Goal: Task Accomplishment & Management: Use online tool/utility

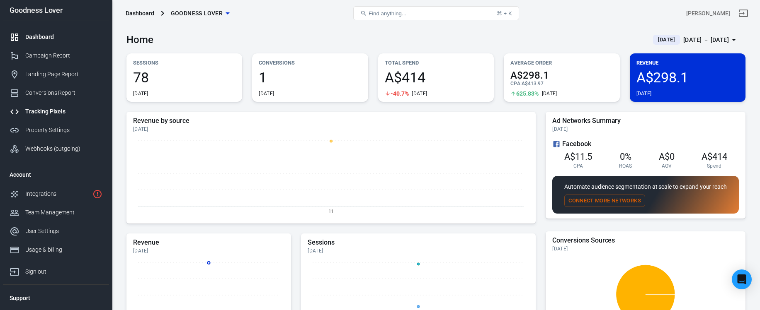
click at [59, 113] on div "Tracking Pixels" at bounding box center [63, 111] width 77 height 9
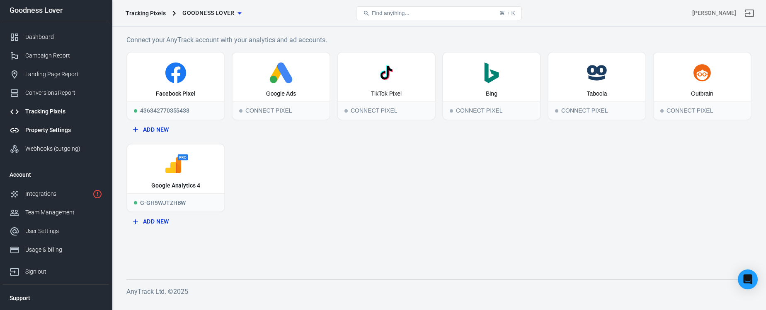
click at [58, 133] on div "Property Settings" at bounding box center [63, 130] width 77 height 9
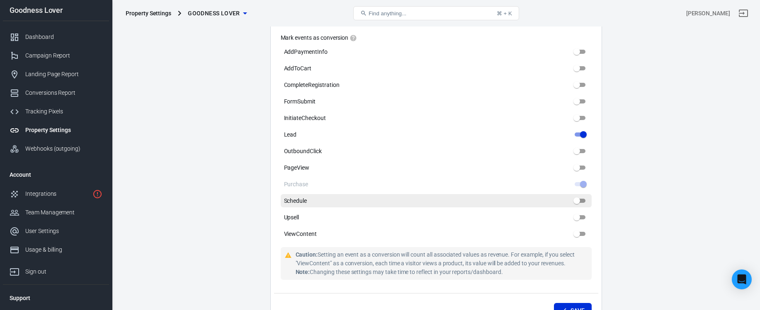
scroll to position [690, 0]
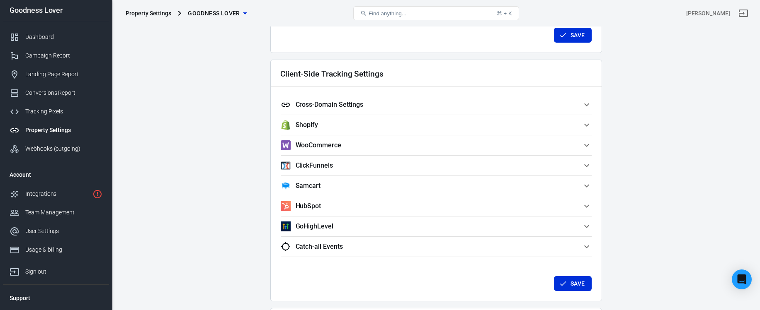
click at [351, 105] on h5 "Cross-Domain Settings" at bounding box center [330, 105] width 68 height 8
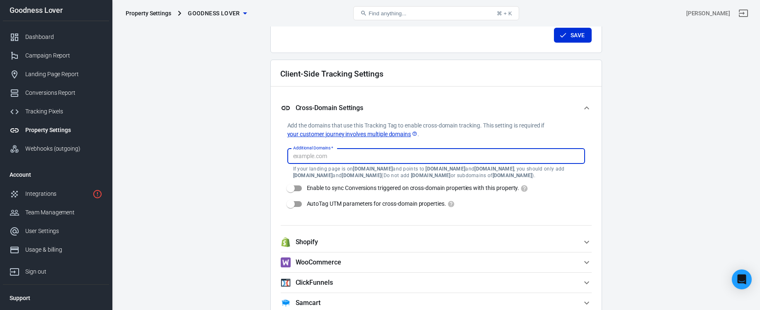
click at [416, 157] on input "Additional Domains   *" at bounding box center [435, 156] width 291 height 10
paste input "[DOMAIN_NAME]"
type input "[DOMAIN_NAME]"
click at [601, 197] on div "Client-Side Tracking Settings Cross-Domain Settings Add the domains that use th…" at bounding box center [436, 239] width 332 height 359
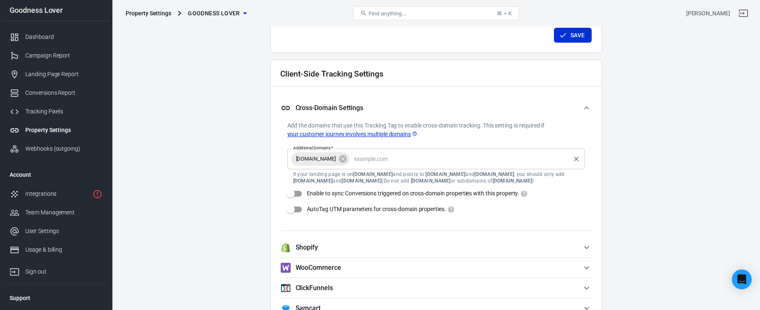
click at [440, 161] on input "Additional Domains   *" at bounding box center [460, 159] width 218 height 10
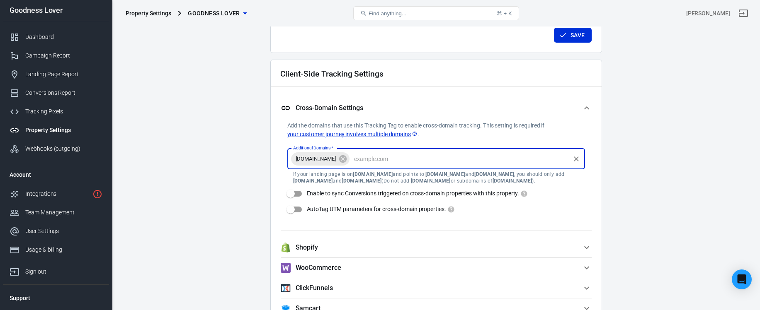
paste input "[DOMAIN_NAME]"
type input "[DOMAIN_NAME]"
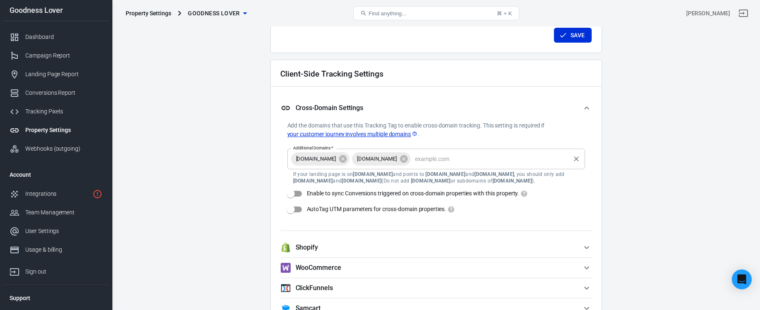
click at [518, 163] on input "Additional Domains   *" at bounding box center [490, 159] width 157 height 10
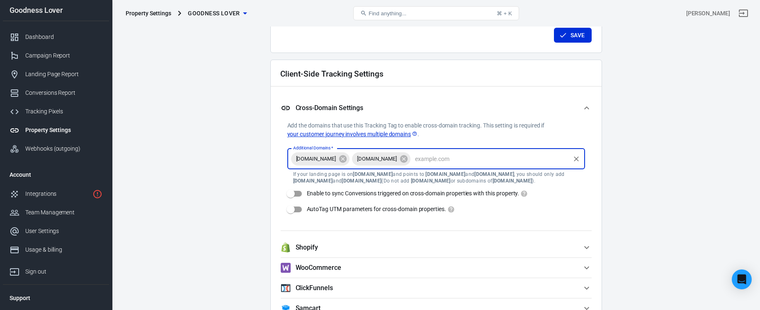
paste input "[DOMAIN_NAME]"
type input "gutbrainseries.com"
click at [561, 160] on input "Additional Domains   *" at bounding box center [521, 159] width 96 height 10
paste input "gutimmunesolution.com"
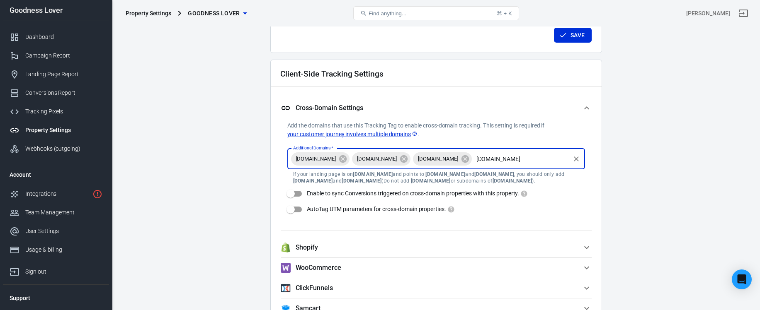
scroll to position [0, 38]
type input "gutimmunesolution.com"
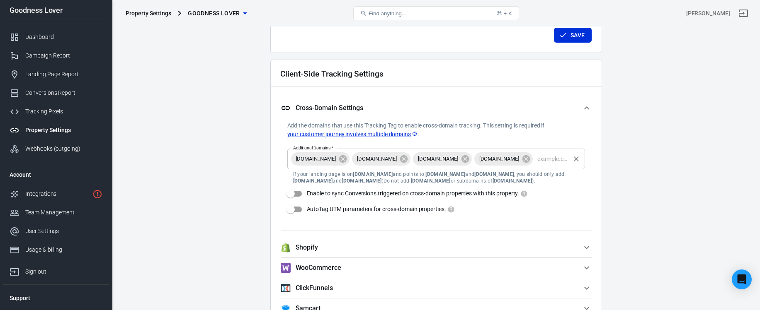
click at [534, 164] on input "Additional Domains   *" at bounding box center [551, 159] width 35 height 10
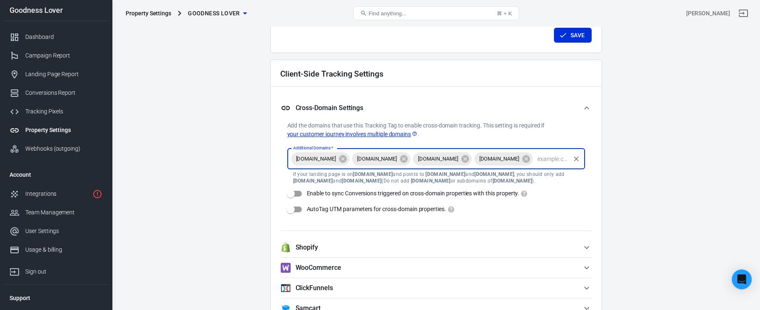
paste input "gutsolutionseries.com"
type input "gutsolutionseries.com"
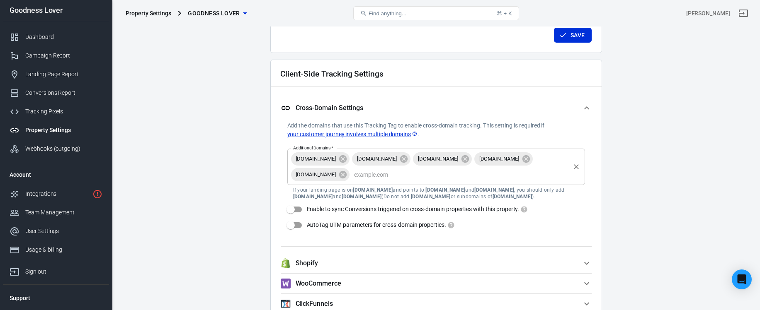
click at [457, 176] on input "Additional Domains   *" at bounding box center [460, 175] width 218 height 10
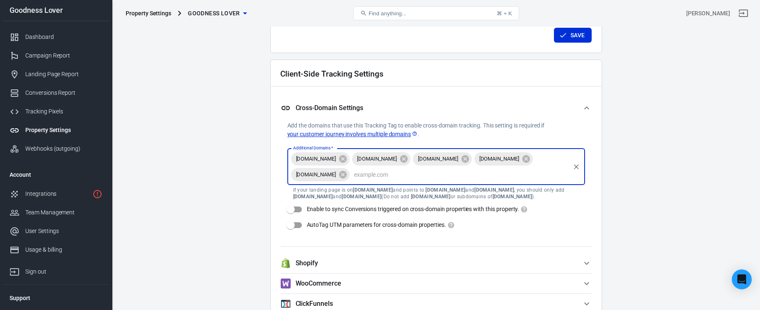
paste input "healingkeyseries.com"
type input "healingkeyseries.com"
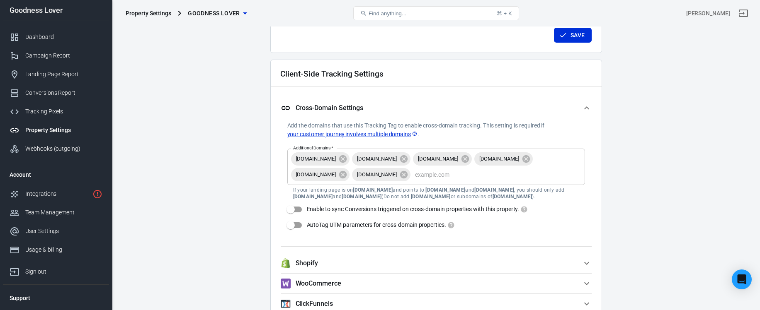
click at [539, 176] on input "Additional Domains   *" at bounding box center [490, 175] width 157 height 10
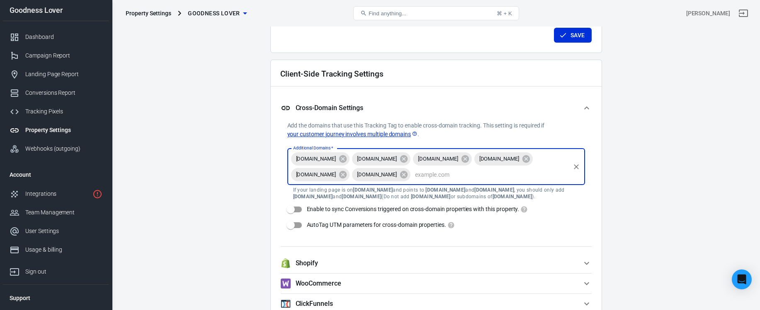
paste input "inflammationseries.com"
type input "inflammationseries.com"
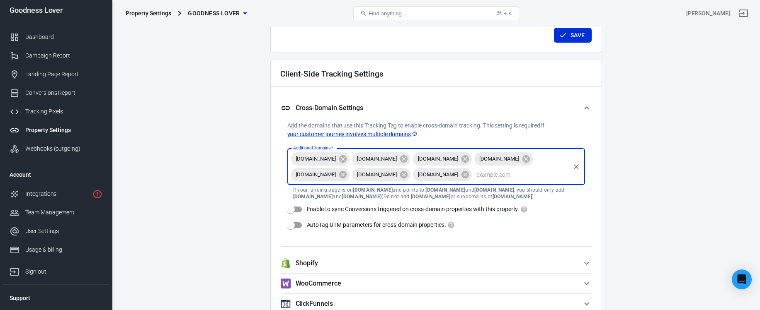
click at [473, 180] on input "Additional Domains   *" at bounding box center [521, 175] width 96 height 10
paste input "themicrobiome.tv"
type input "themicrobiome.tv"
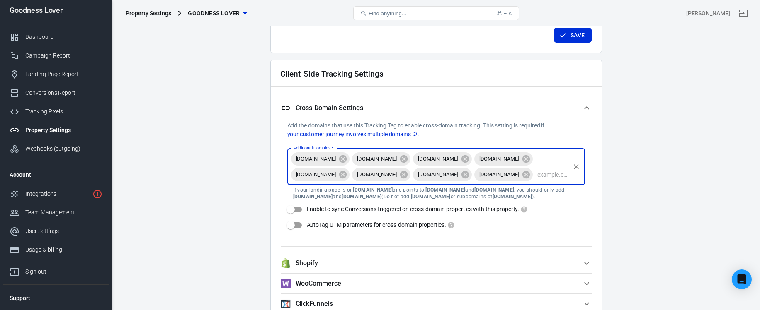
click at [534, 180] on input "Additional Domains   *" at bounding box center [551, 175] width 35 height 10
paste input "thenaturalsolution.tv"
type input "thenaturalsolution.tv"
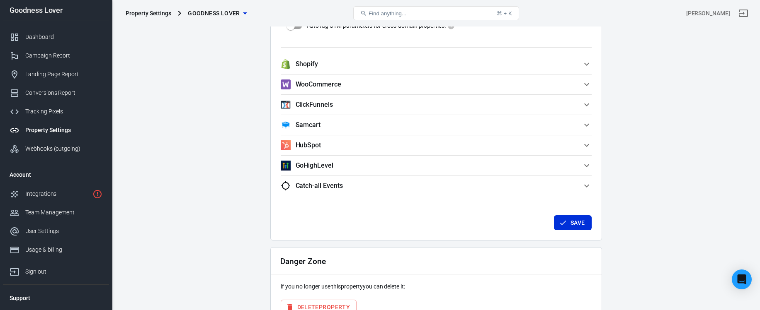
scroll to position [956, 0]
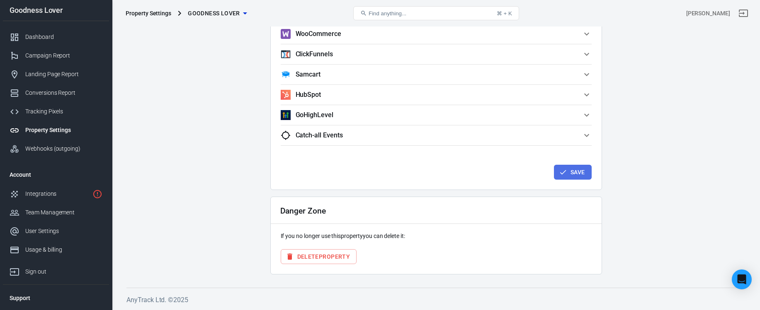
click at [577, 175] on button "Save" at bounding box center [573, 172] width 38 height 15
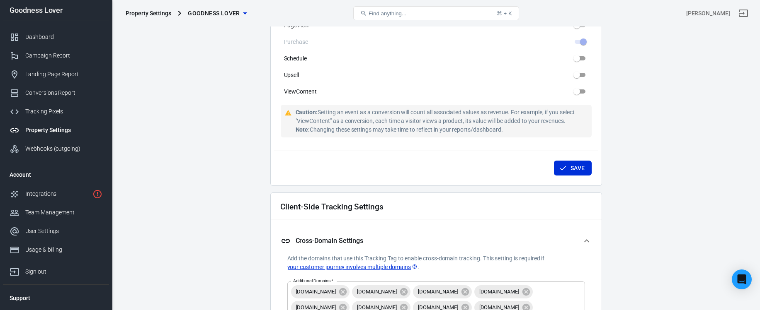
scroll to position [503, 0]
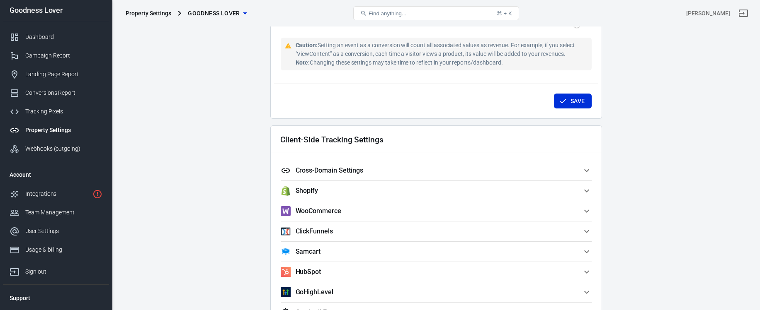
scroll to position [663, 0]
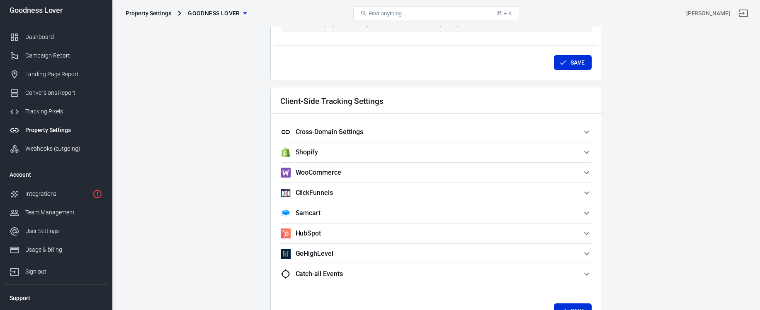
click at [334, 130] on h5 "Cross-Domain Settings" at bounding box center [330, 132] width 68 height 8
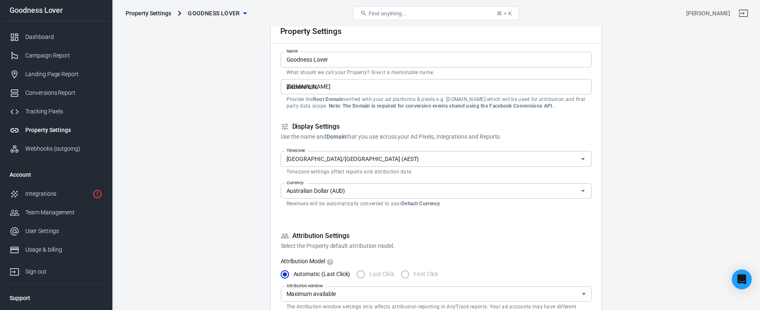
scroll to position [70, 0]
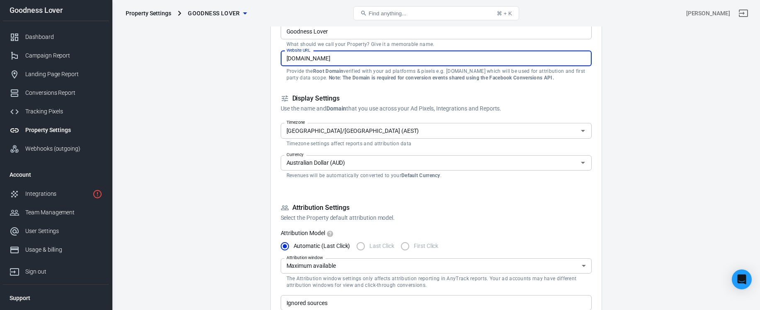
click at [365, 55] on input "[DOMAIN_NAME]" at bounding box center [436, 58] width 311 height 15
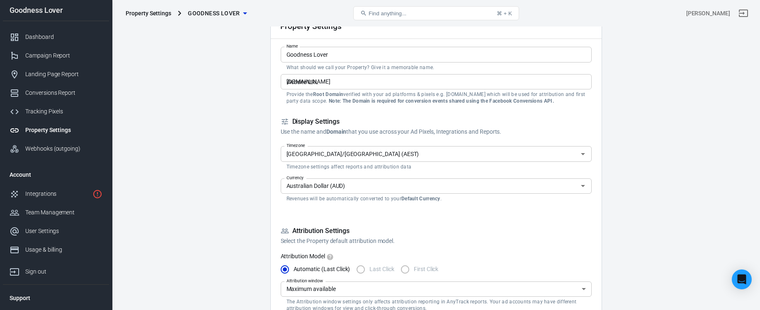
scroll to position [0, 0]
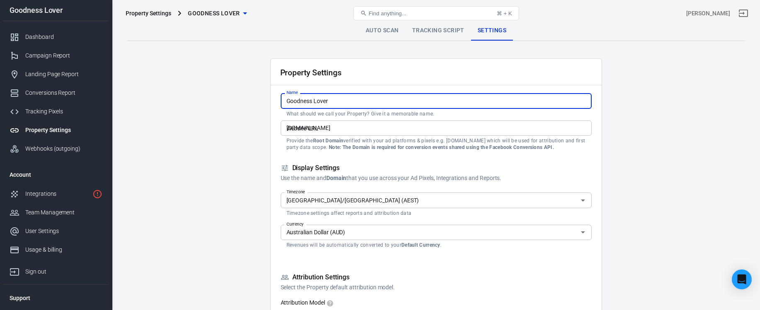
click at [346, 99] on input "Goodness Lover" at bounding box center [436, 100] width 311 height 15
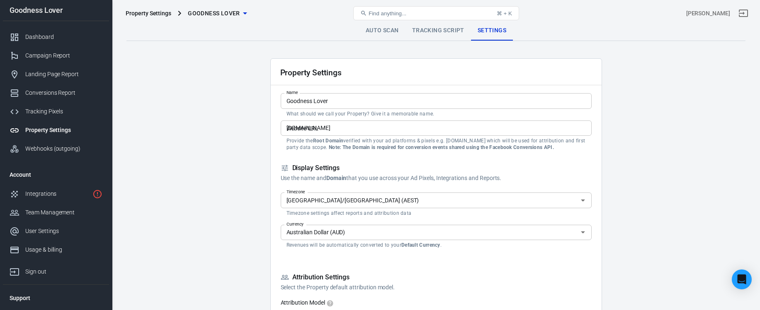
click at [349, 124] on input "[DOMAIN_NAME]" at bounding box center [436, 128] width 311 height 15
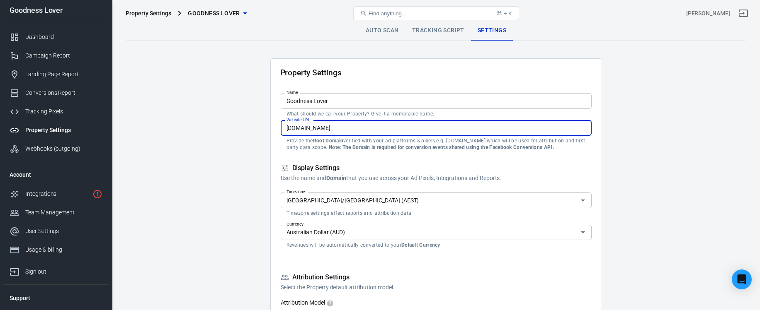
click at [315, 130] on input "[DOMAIN_NAME]" at bounding box center [436, 128] width 311 height 15
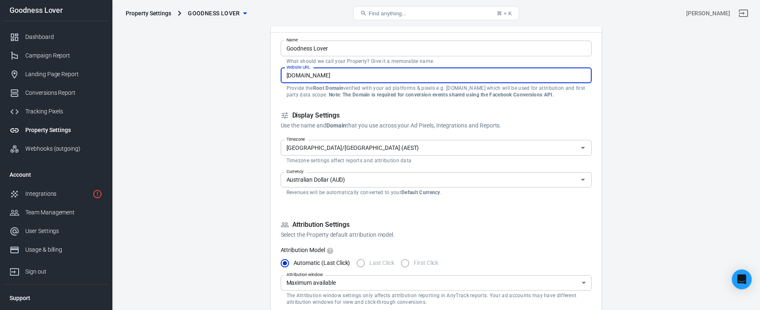
scroll to position [73, 0]
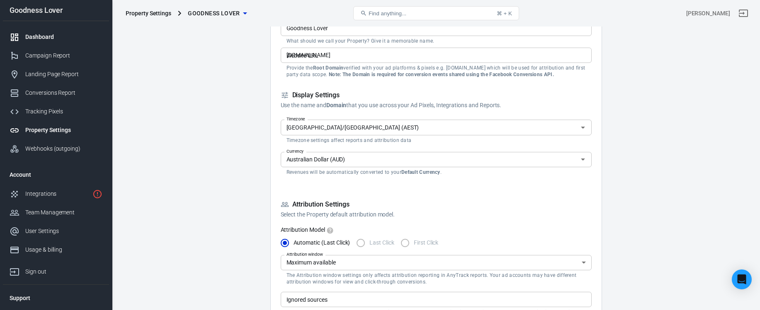
click at [53, 35] on div "Dashboard" at bounding box center [63, 37] width 77 height 9
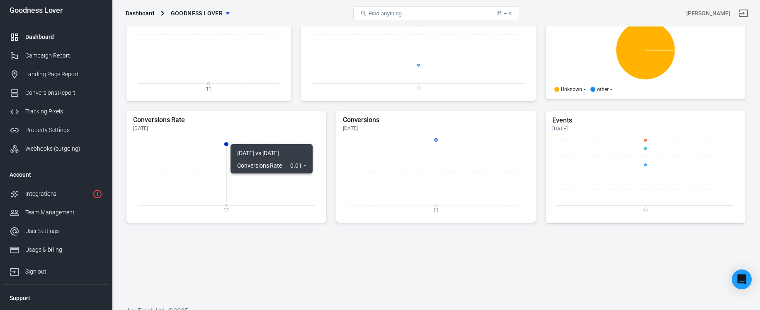
scroll to position [77, 0]
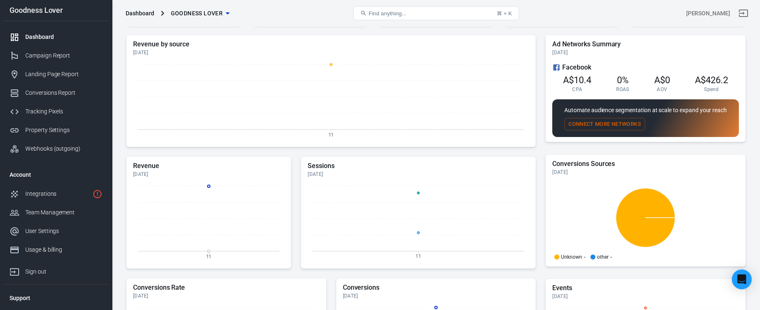
click at [24, 296] on li "Support" at bounding box center [56, 298] width 106 height 20
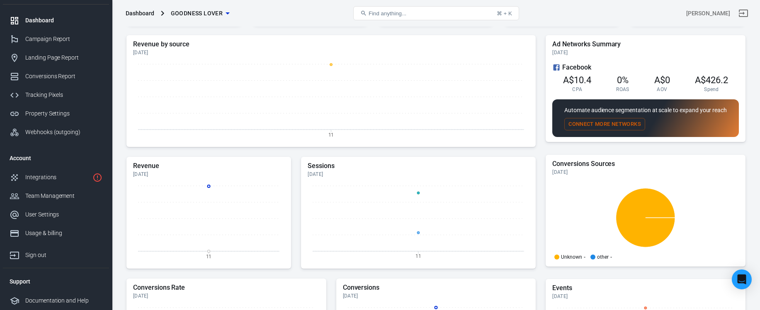
click at [30, 286] on li "Support" at bounding box center [56, 282] width 106 height 20
click at [42, 304] on div "Documentation and Help" at bounding box center [63, 301] width 77 height 9
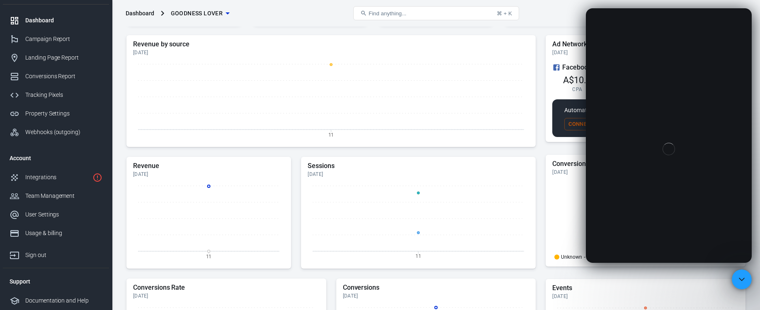
scroll to position [0, 0]
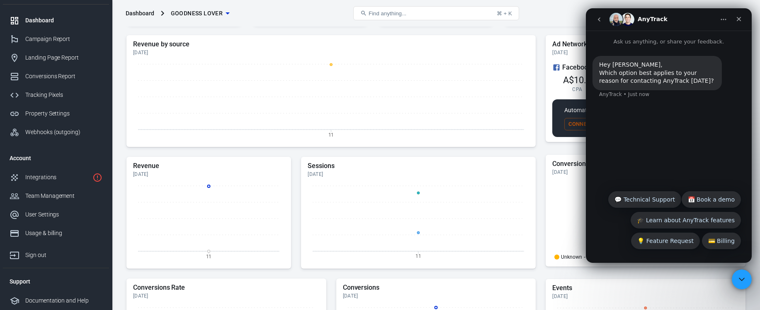
click at [635, 77] on div "Which option best applies to your reason for contacting AnyTrack today?" at bounding box center [657, 77] width 116 height 16
click at [656, 197] on button "💬 Technical Support" at bounding box center [644, 199] width 73 height 17
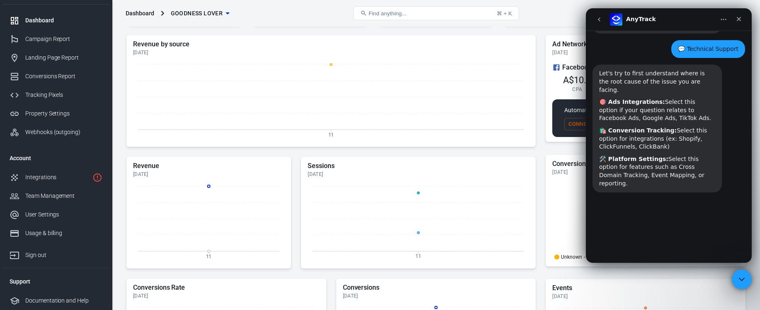
scroll to position [57, 0]
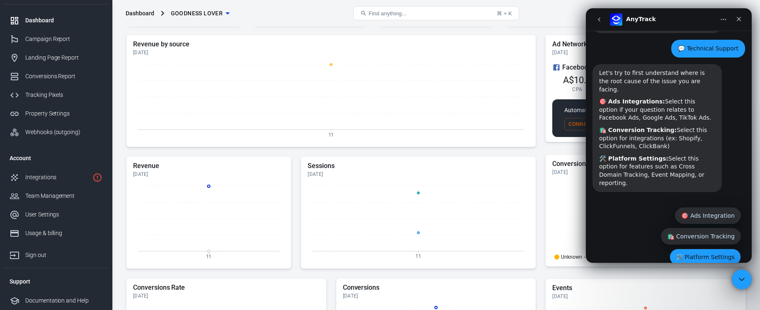
click at [681, 249] on button "🛠️ Platform Settings" at bounding box center [704, 257] width 71 height 17
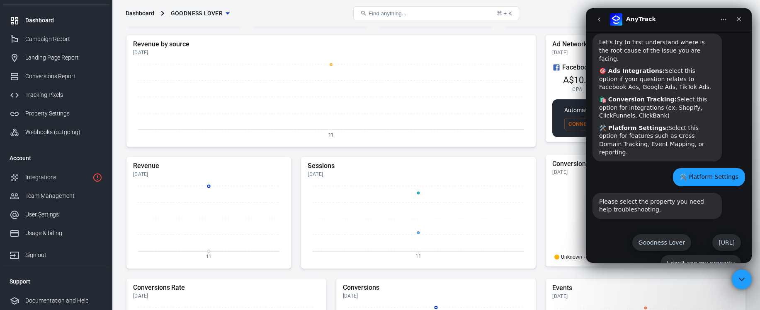
scroll to position [94, 0]
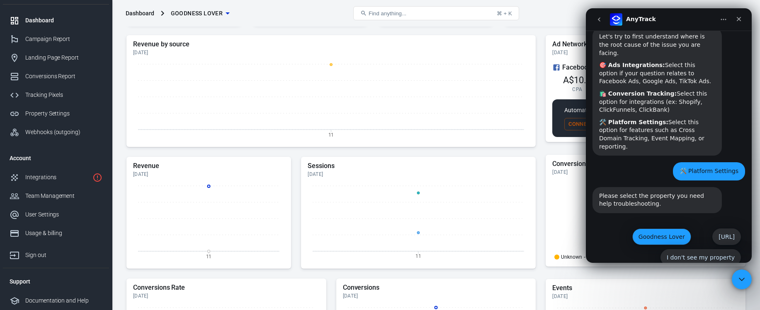
click at [653, 229] on button "Goodness Lover" at bounding box center [661, 237] width 59 height 17
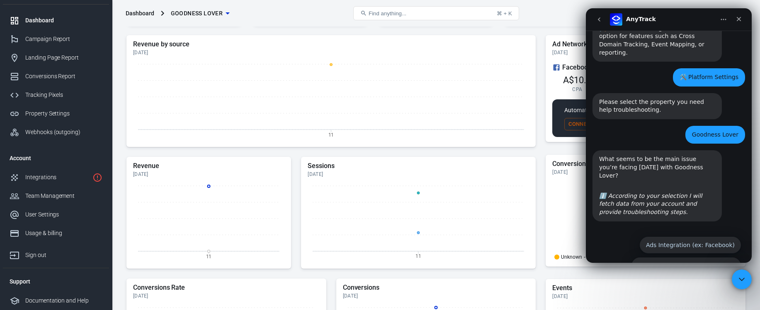
scroll to position [188, 0]
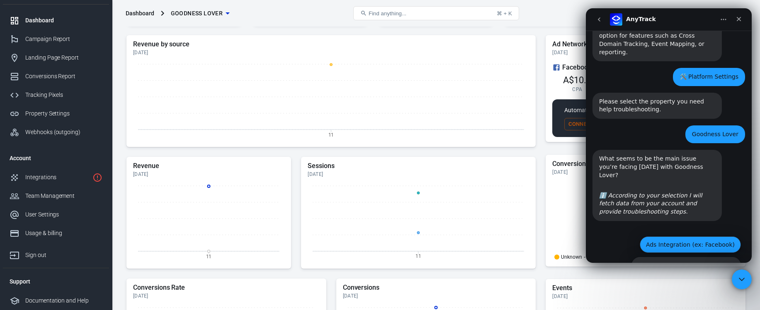
click at [651, 237] on button "Ads Integration (ex: Facebook)" at bounding box center [690, 245] width 101 height 17
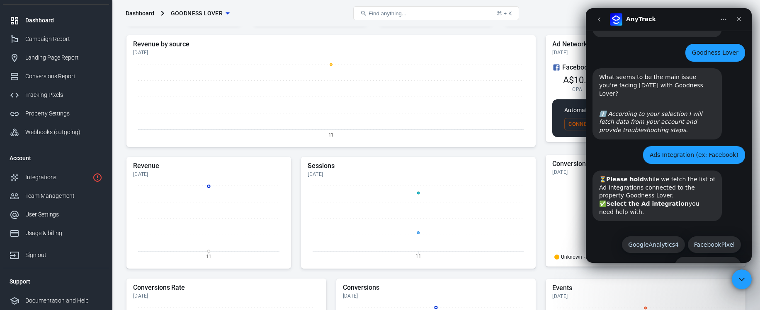
scroll to position [270, 0]
click at [739, 20] on icon "Close" at bounding box center [738, 19] width 5 height 5
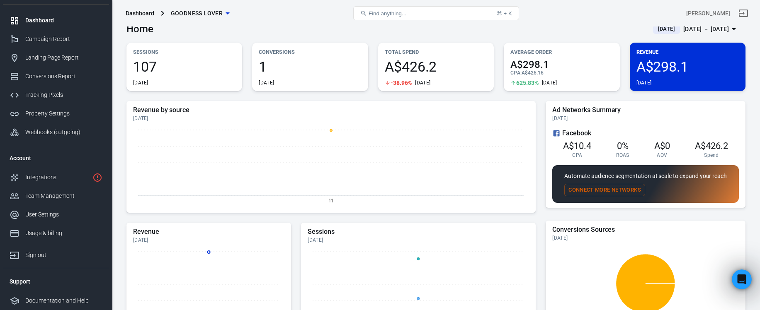
scroll to position [0, 0]
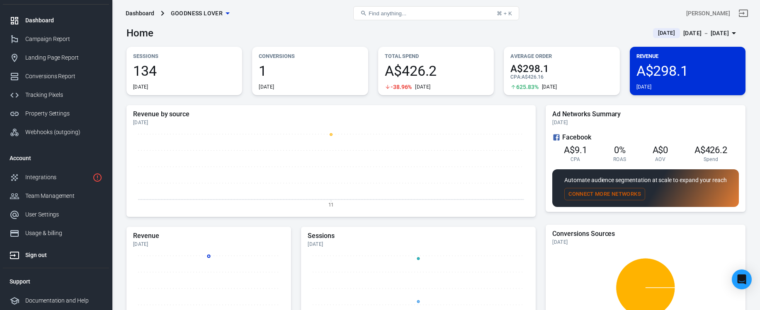
scroll to position [15, 0]
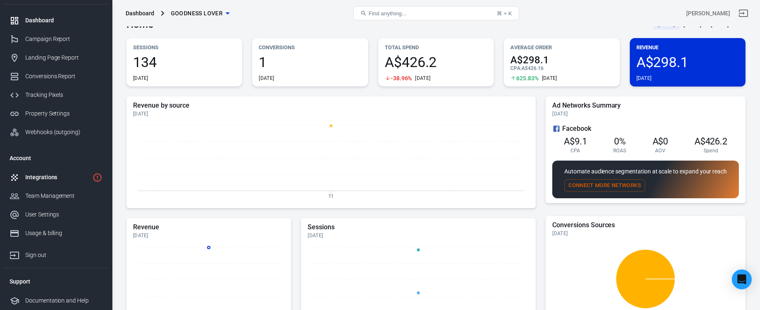
click at [54, 180] on div "Integrations" at bounding box center [57, 177] width 64 height 9
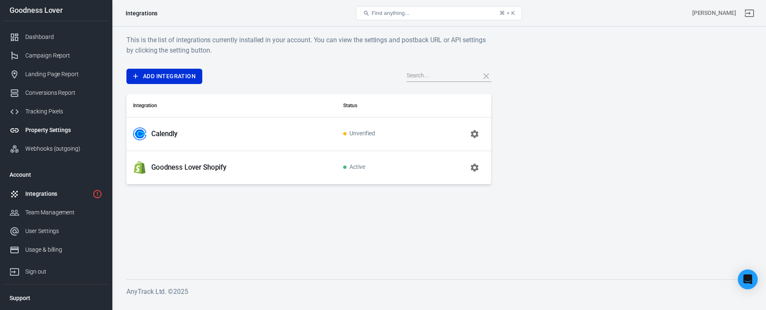
click at [51, 130] on div "Property Settings" at bounding box center [63, 130] width 77 height 9
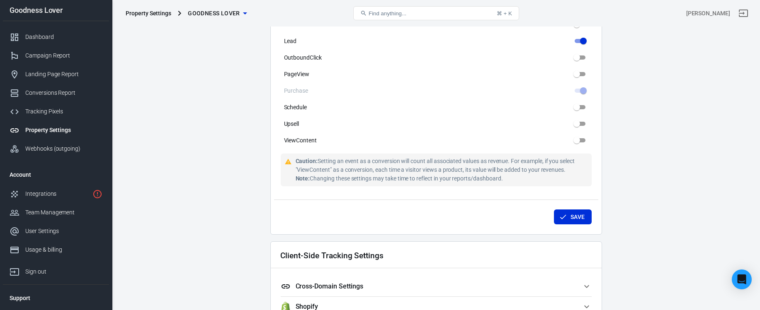
scroll to position [684, 0]
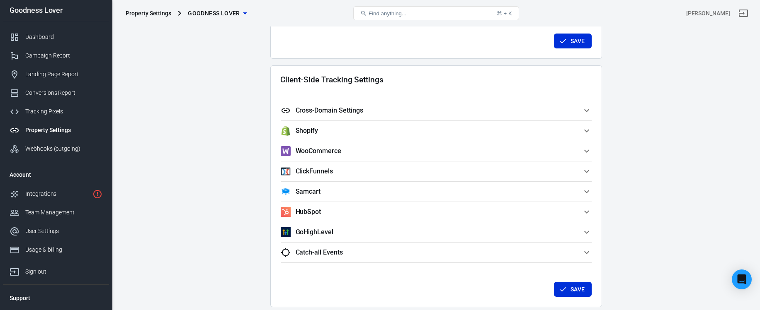
click at [319, 112] on h5 "Cross-Domain Settings" at bounding box center [330, 111] width 68 height 8
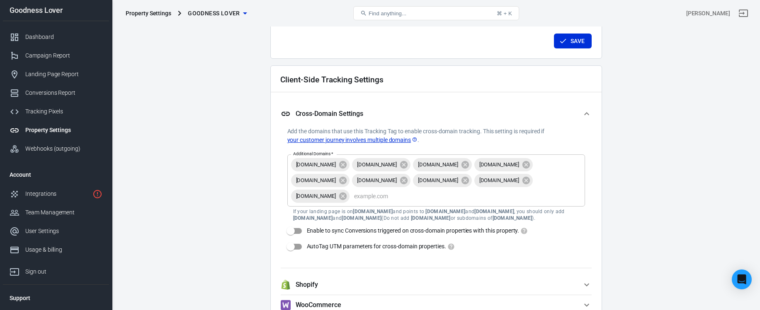
click at [319, 112] on h5 "Cross-Domain Settings" at bounding box center [330, 114] width 68 height 8
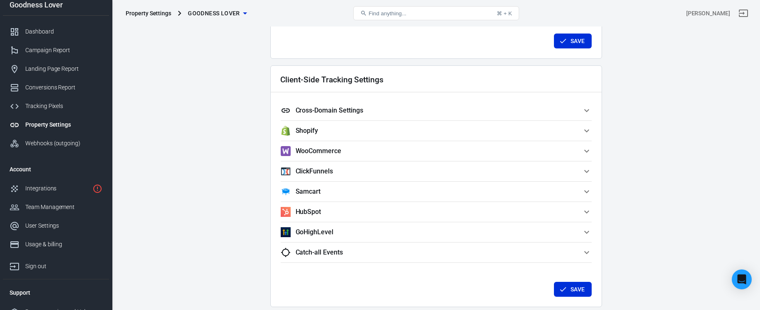
scroll to position [17, 0]
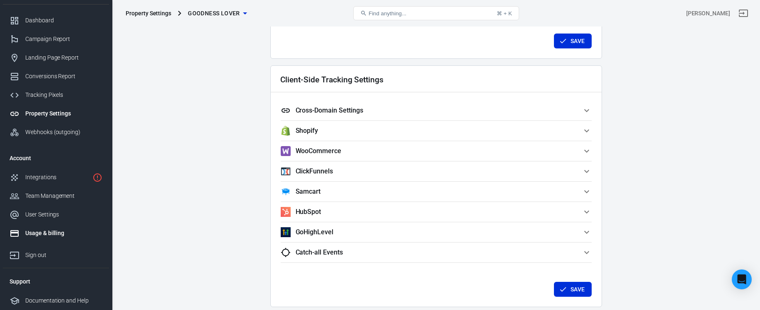
click at [52, 237] on div "Usage & billing" at bounding box center [63, 233] width 77 height 9
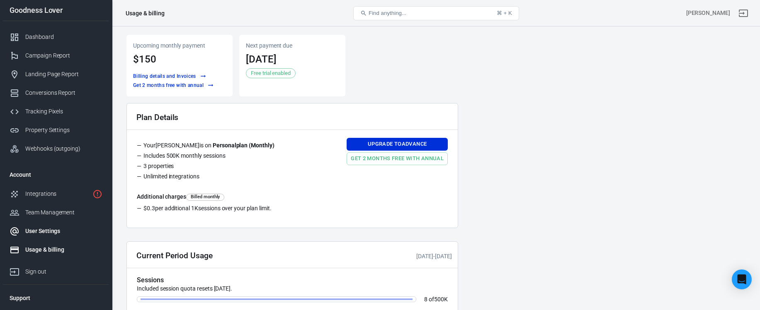
click at [63, 233] on div "User Settings" at bounding box center [63, 231] width 77 height 9
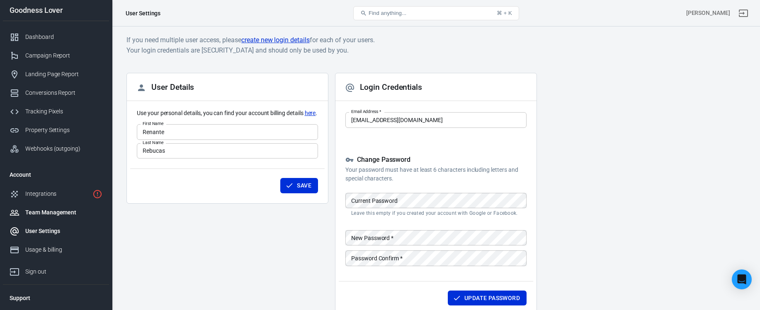
click at [56, 213] on div "Team Management" at bounding box center [63, 212] width 77 height 9
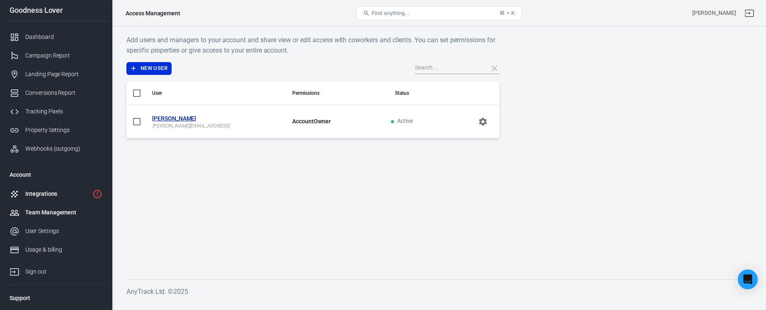
click at [59, 192] on div "Integrations" at bounding box center [57, 194] width 64 height 9
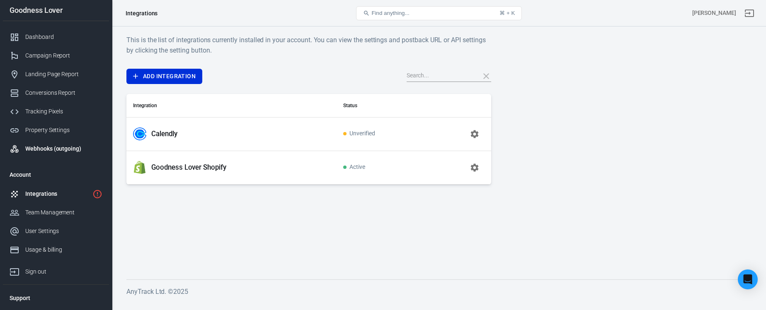
click at [56, 152] on div "Webhooks (outgoing)" at bounding box center [63, 149] width 77 height 9
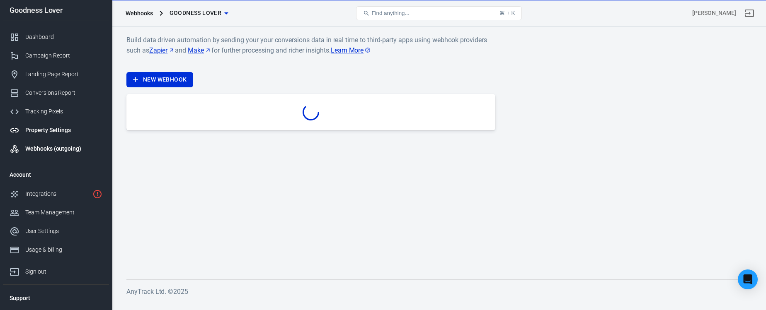
click at [51, 128] on div "Property Settings" at bounding box center [63, 130] width 77 height 9
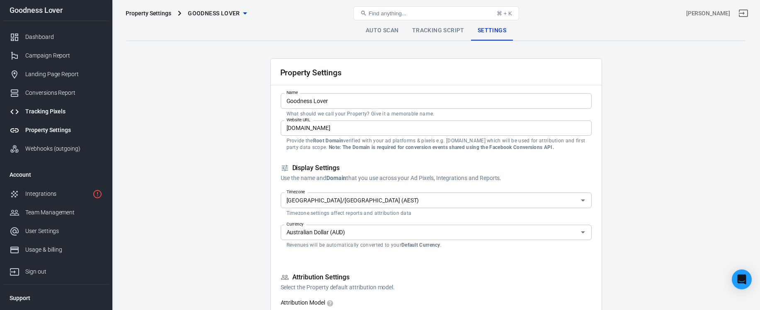
click at [59, 111] on div "Tracking Pixels" at bounding box center [63, 111] width 77 height 9
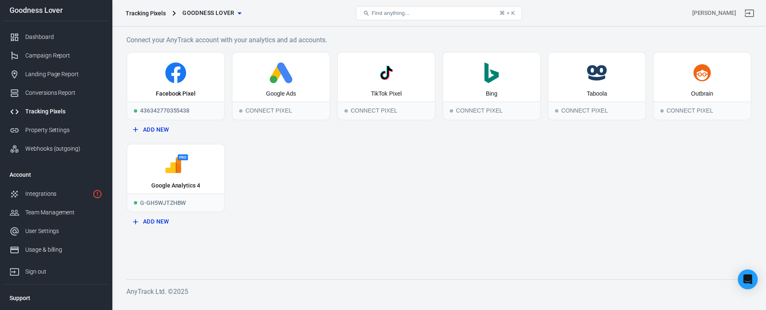
click at [342, 216] on div "Facebook Pixel 436342770355438 Add New Google Ads Connect Pixel TikTok Pixel Co…" at bounding box center [438, 141] width 625 height 178
click at [316, 223] on div "Facebook Pixel 436342770355438 Add New Google Ads Connect Pixel TikTok Pixel Co…" at bounding box center [438, 141] width 625 height 178
click at [45, 187] on link "Integrations" at bounding box center [56, 194] width 106 height 19
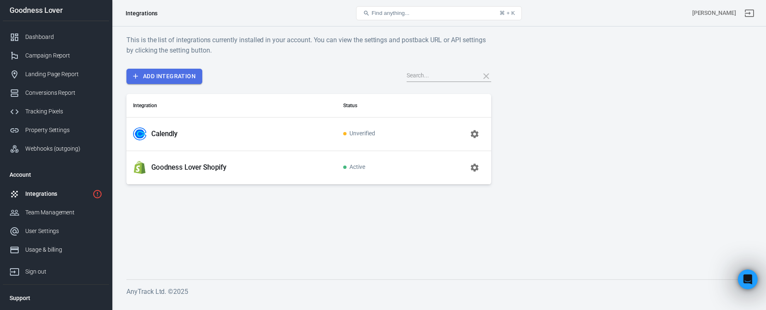
click at [169, 80] on link "Add Integration" at bounding box center [164, 76] width 76 height 15
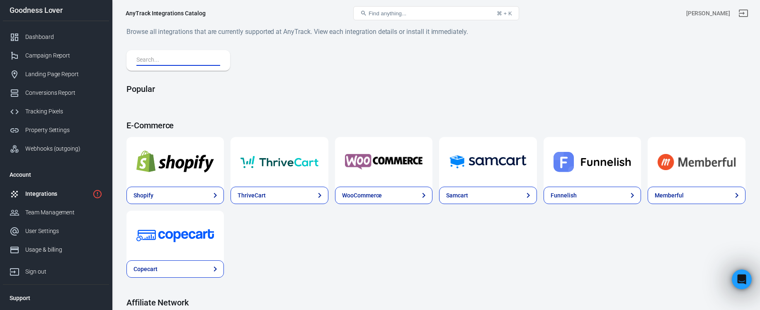
click at [171, 60] on input "text" at bounding box center [176, 60] width 80 height 11
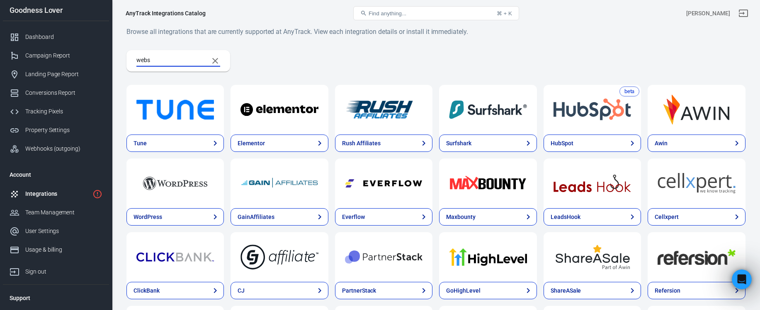
drag, startPoint x: 180, startPoint y: 58, endPoint x: 120, endPoint y: 56, distance: 59.7
click at [120, 56] on div "Browse all integrations that are currently supported at AnyTrack. View each int…" at bounding box center [436, 255] width 648 height 456
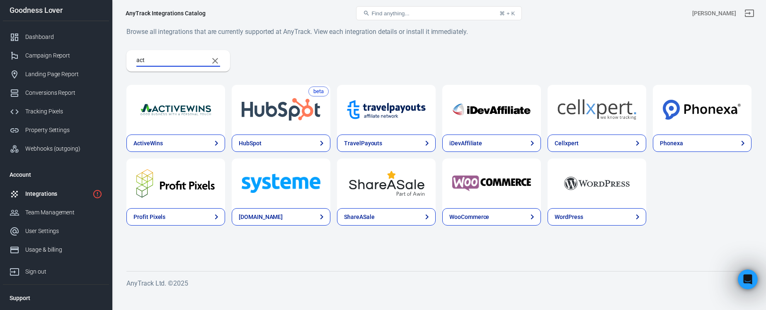
type input "act"
click at [574, 220] on div "WordPress" at bounding box center [569, 217] width 29 height 9
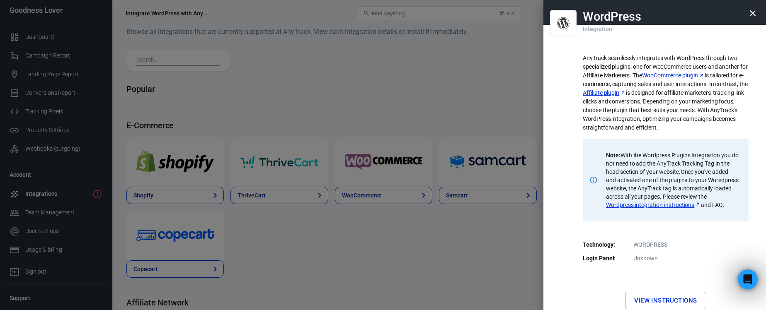
click at [468, 259] on div at bounding box center [383, 155] width 766 height 310
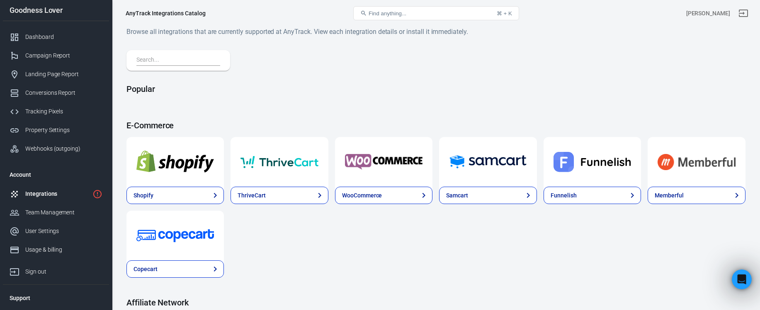
click at [55, 191] on div "Integrations" at bounding box center [57, 194] width 64 height 9
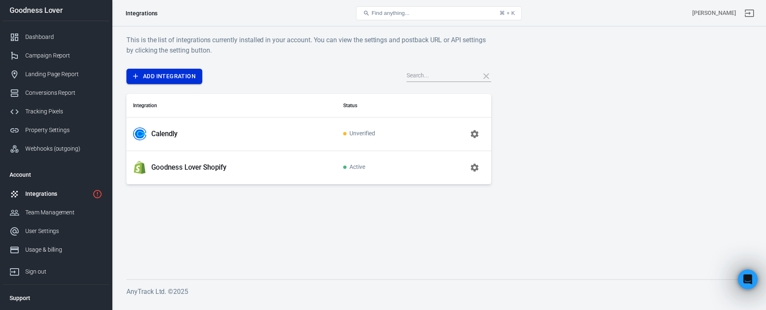
click at [175, 73] on link "Add Integration" at bounding box center [164, 76] width 76 height 15
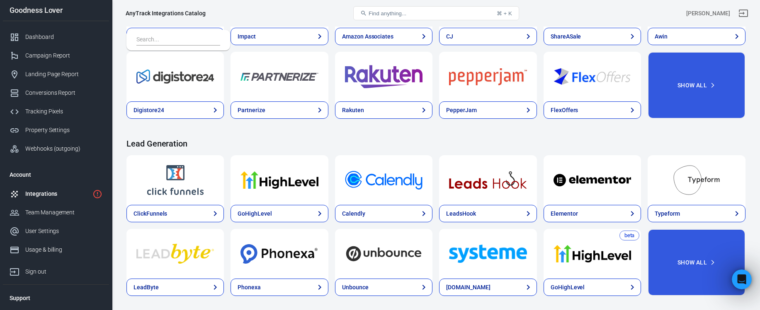
scroll to position [384, 0]
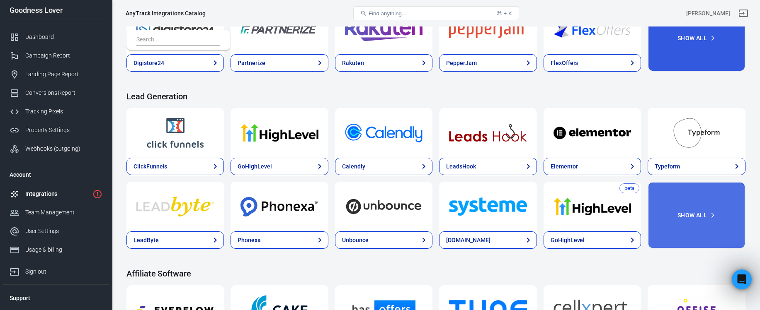
click at [701, 213] on button "Show All" at bounding box center [695, 215] width 97 height 67
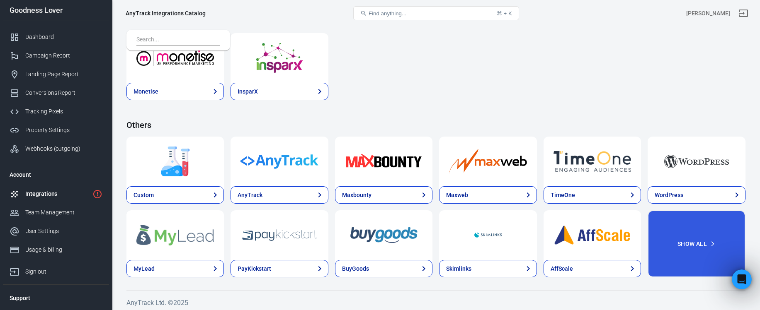
scroll to position [1275, 0]
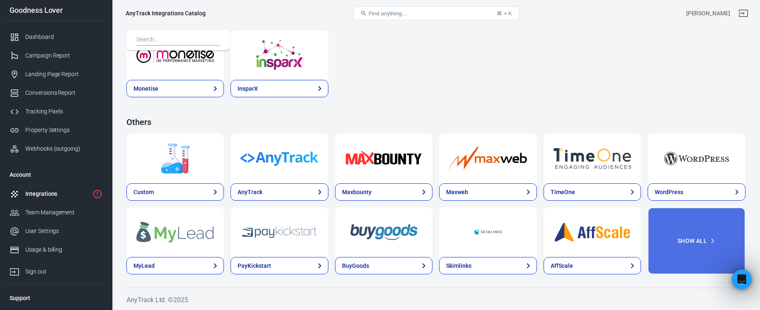
click at [701, 237] on button "Show All" at bounding box center [695, 241] width 97 height 67
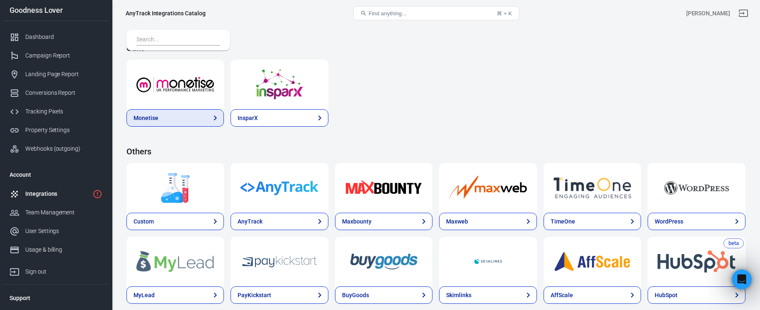
scroll to position [1195, 0]
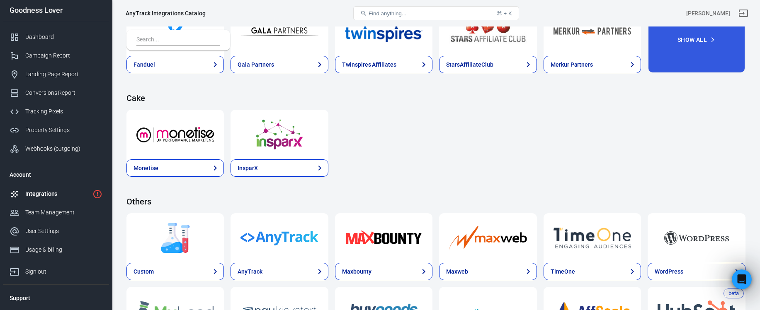
click at [59, 194] on div "Integrations" at bounding box center [57, 194] width 64 height 9
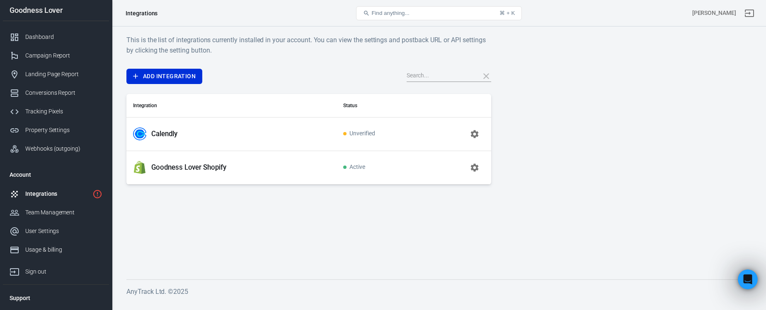
click at [59, 196] on div "Integrations" at bounding box center [57, 194] width 64 height 9
click at [50, 192] on div "Integrations" at bounding box center [57, 194] width 64 height 9
click at [177, 80] on link "Add Integration" at bounding box center [164, 76] width 76 height 15
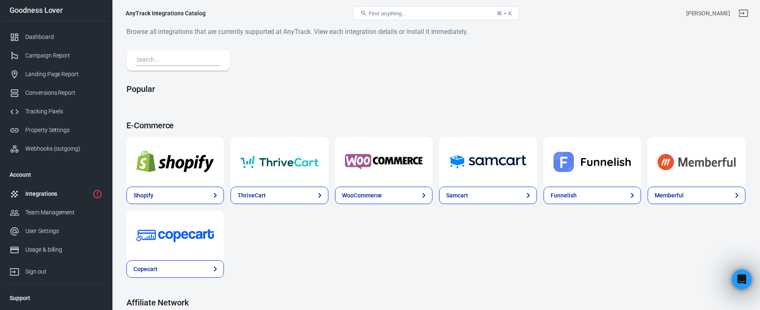
click at [188, 58] on input "text" at bounding box center [176, 60] width 80 height 11
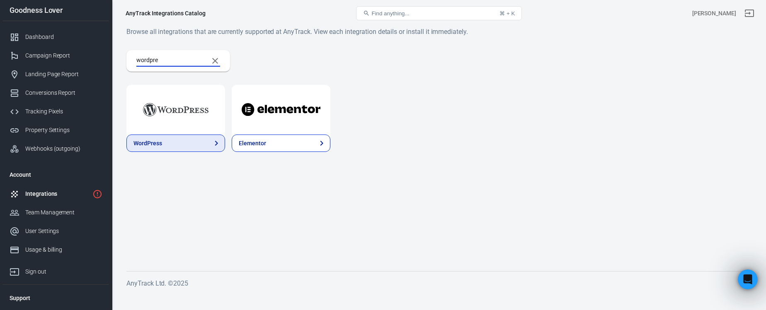
type input "wordpre"
click at [170, 141] on link "WordPress" at bounding box center [175, 143] width 99 height 17
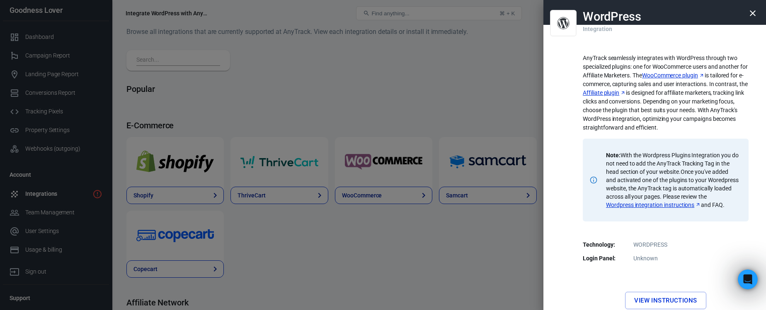
click at [684, 78] on link "WooCommerce plugin" at bounding box center [673, 75] width 63 height 9
click at [657, 204] on link "Wordpress integration instructions" at bounding box center [653, 205] width 95 height 8
click at [748, 11] on icon "button" at bounding box center [753, 13] width 10 height 10
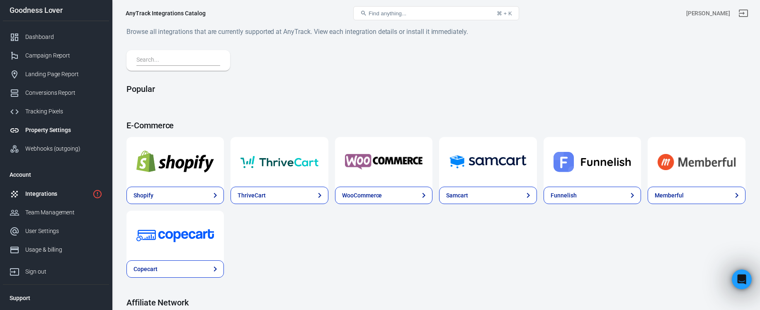
click at [52, 131] on div "Property Settings" at bounding box center [63, 130] width 77 height 9
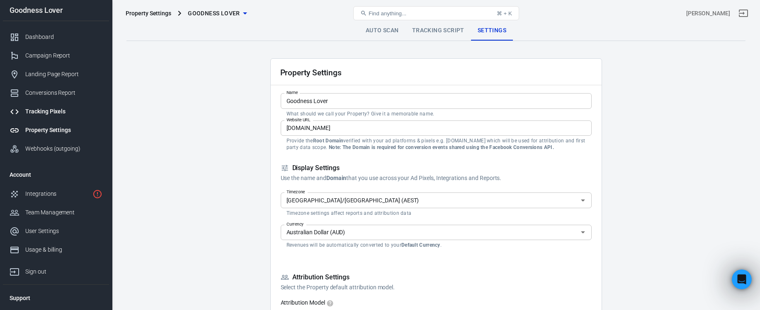
click at [55, 107] on link "Tracking Pixels" at bounding box center [56, 111] width 106 height 19
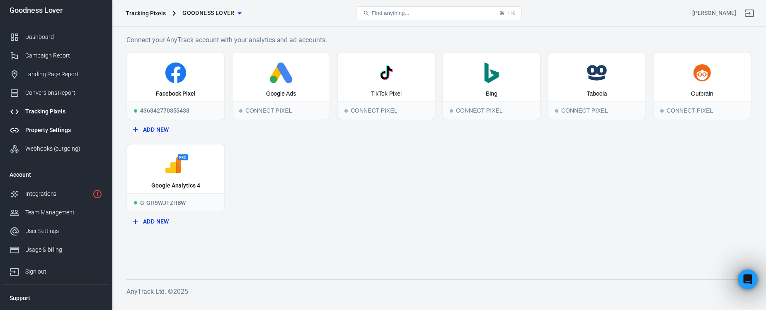
click at [53, 132] on div "Property Settings" at bounding box center [63, 130] width 77 height 9
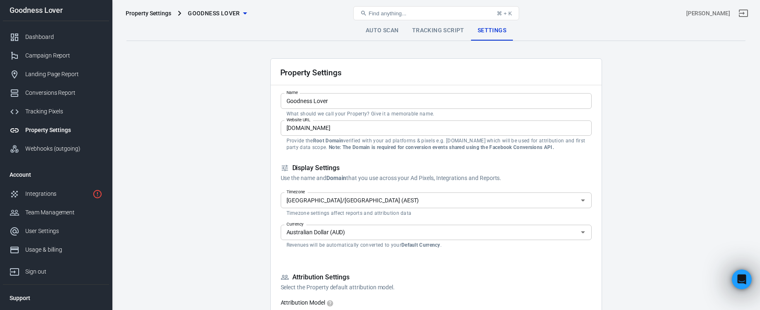
click at [435, 36] on link "Tracking Script" at bounding box center [437, 31] width 65 height 20
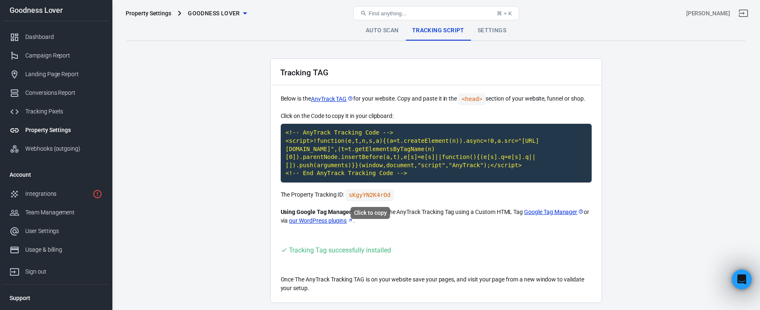
click at [372, 195] on code "sKgyYN2K4rOd" at bounding box center [369, 195] width 48 height 12
